Goal: Navigation & Orientation: Find specific page/section

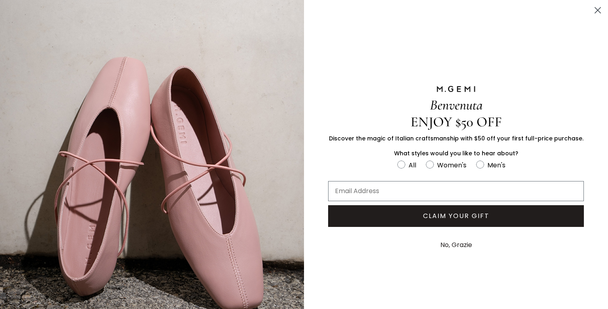
click at [598, 13] on circle "Close dialog" at bounding box center [597, 10] width 13 height 13
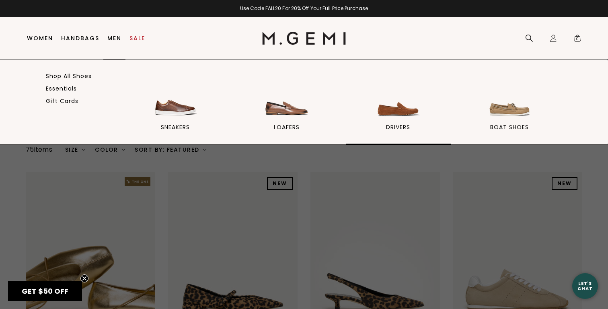
click at [385, 124] on link "drivers" at bounding box center [398, 109] width 105 height 70
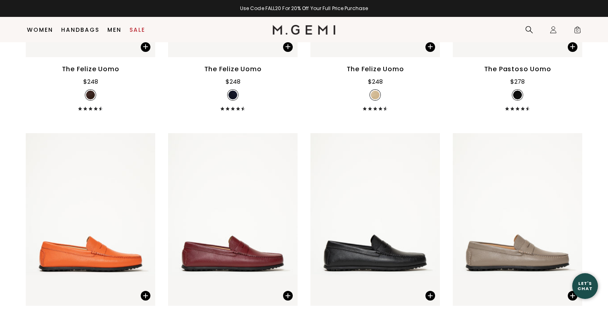
scroll to position [628, 0]
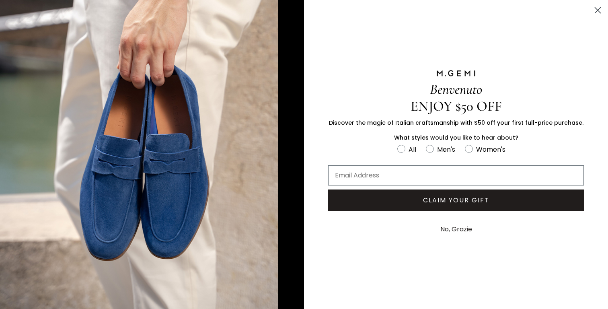
click at [598, 10] on circle "Close dialog" at bounding box center [597, 10] width 13 height 13
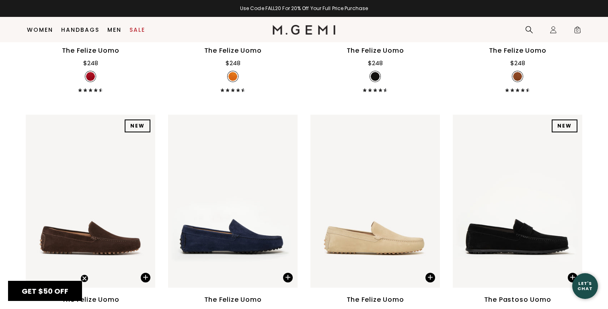
scroll to position [0, 0]
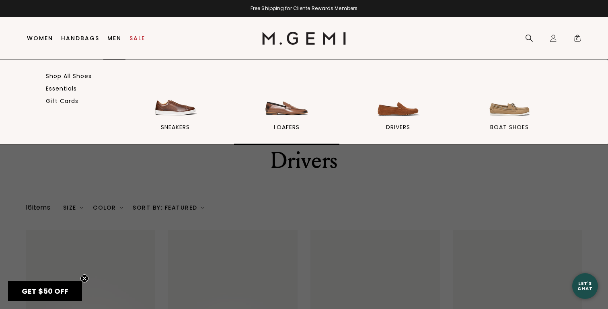
click at [290, 108] on img at bounding box center [286, 96] width 45 height 45
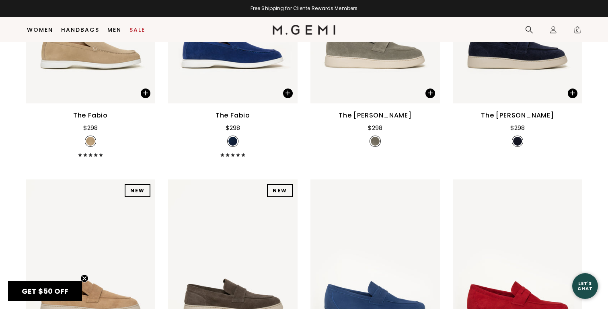
scroll to position [763, 0]
